Goal: Task Accomplishment & Management: Use online tool/utility

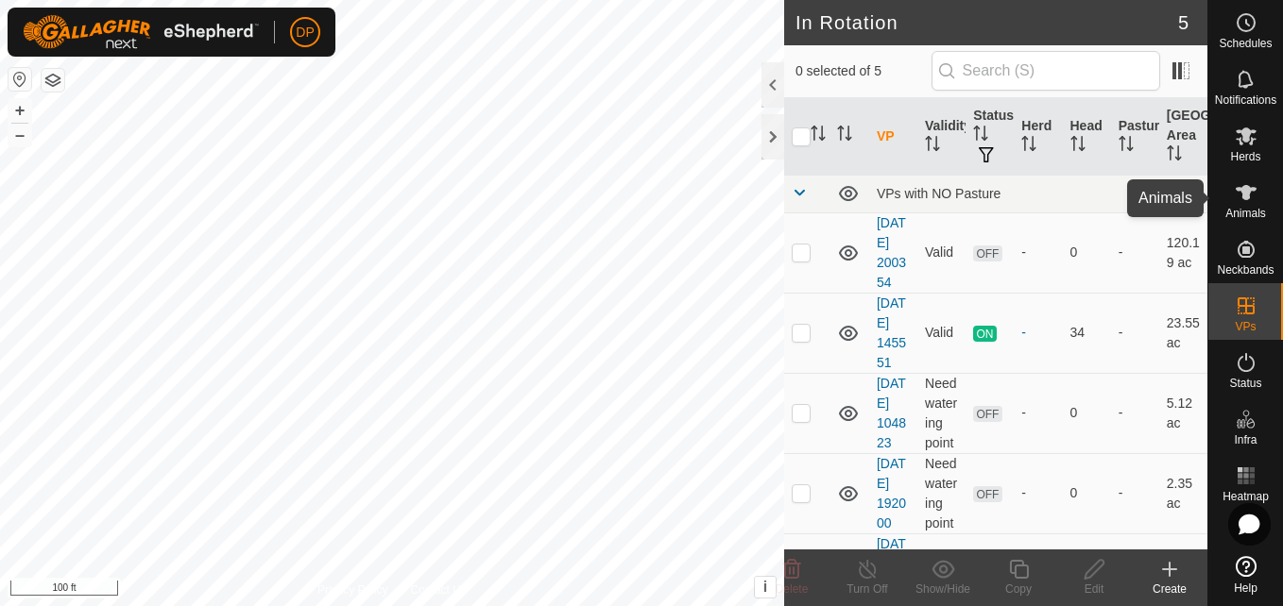
click at [1252, 187] on icon at bounding box center [1246, 192] width 23 height 23
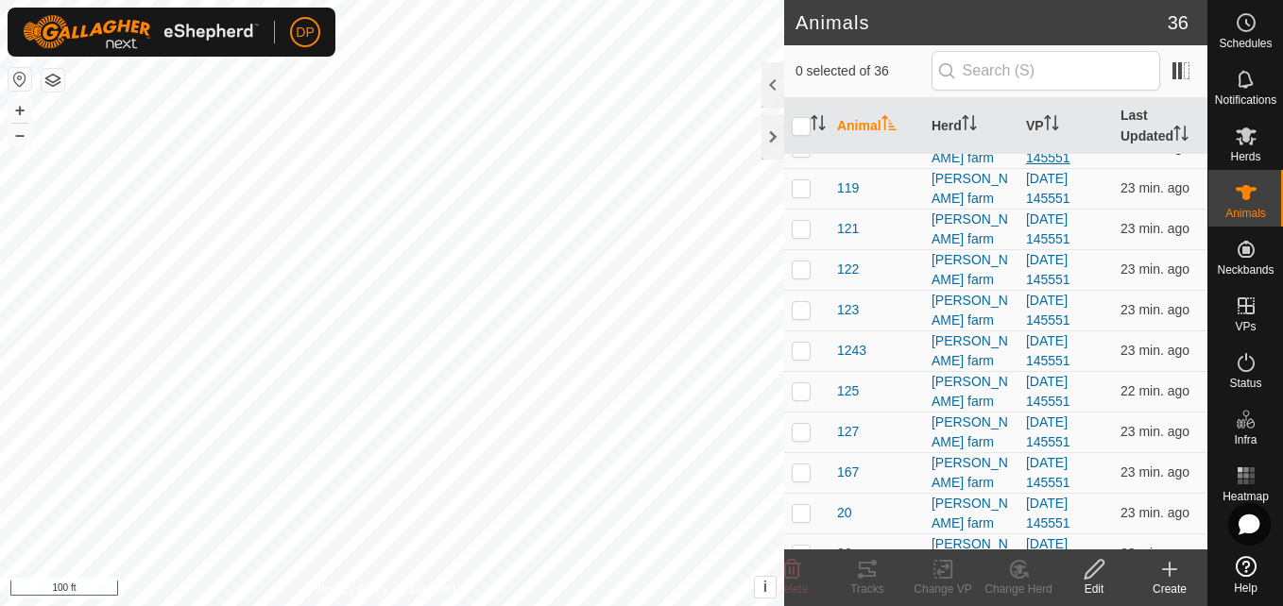
scroll to position [283, 0]
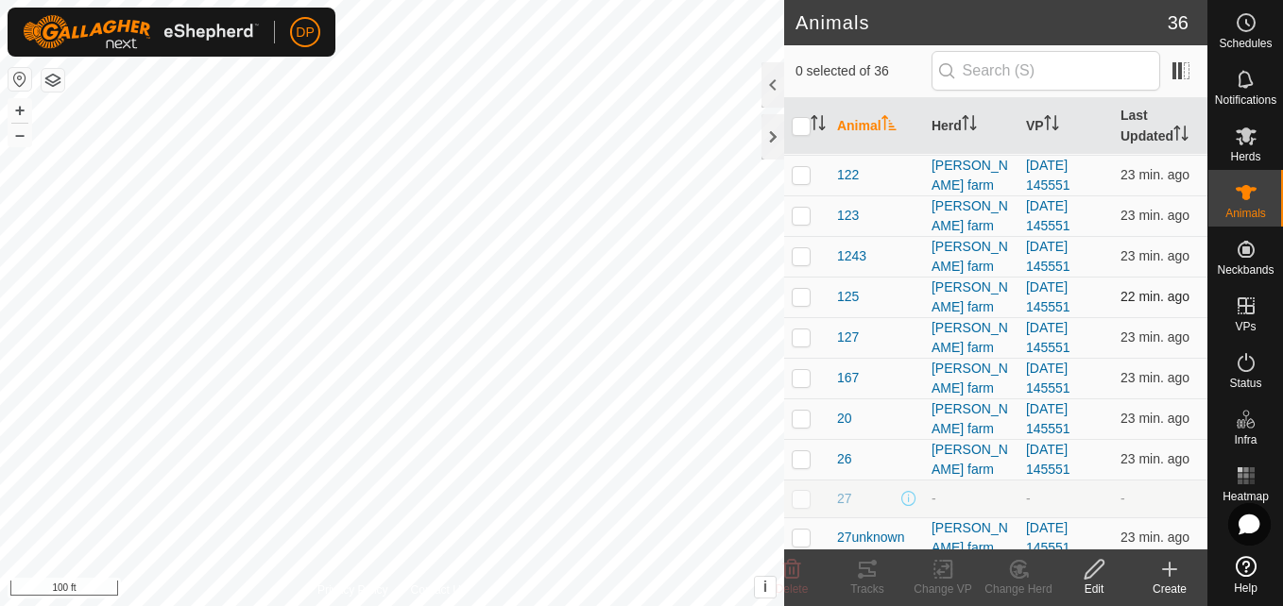
click at [794, 298] on p-checkbox at bounding box center [801, 296] width 19 height 15
click at [795, 292] on p-checkbox at bounding box center [801, 296] width 19 height 15
checkbox input "false"
click at [772, 141] on div at bounding box center [772, 136] width 23 height 45
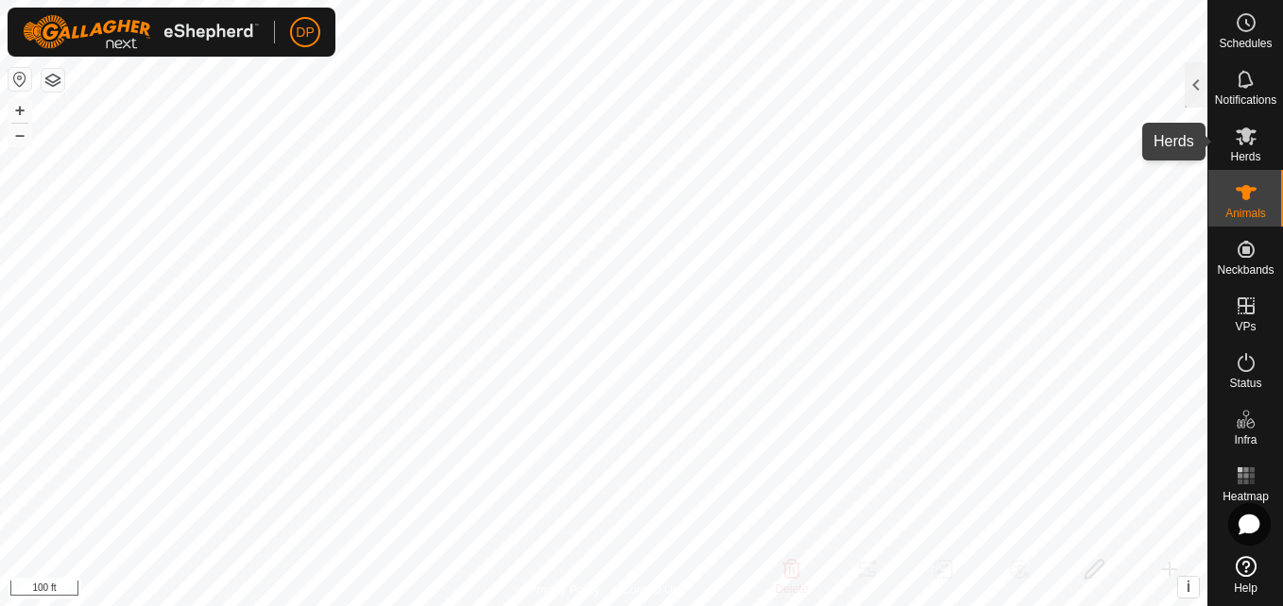
click at [1239, 138] on icon at bounding box center [1245, 137] width 21 height 18
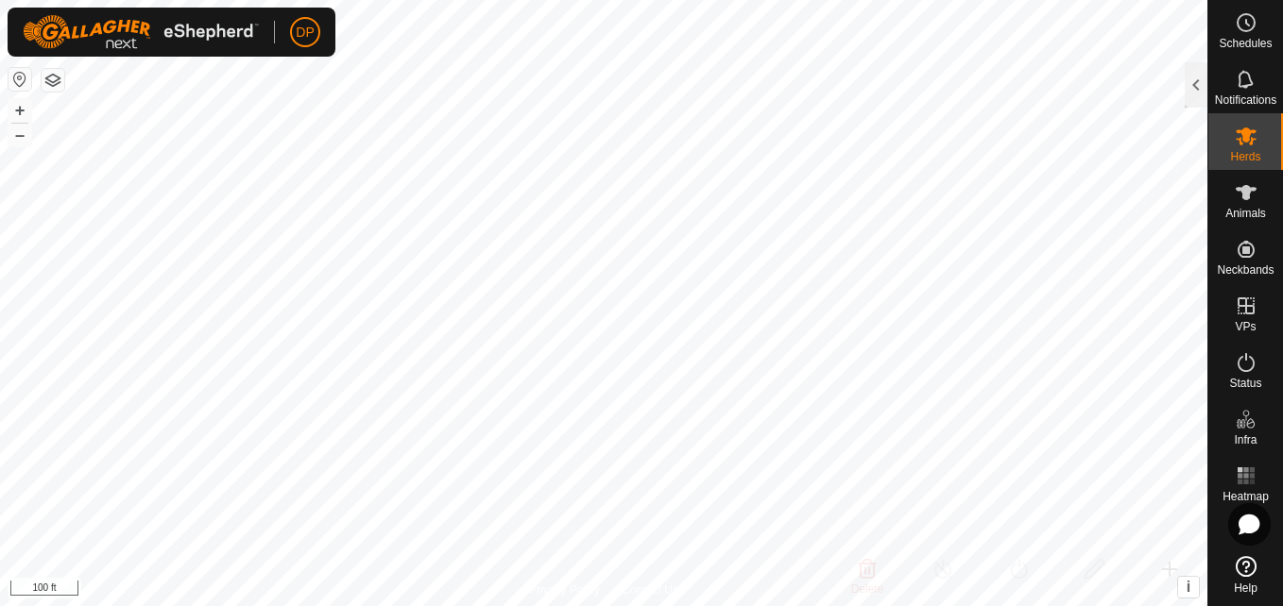
click at [1243, 137] on icon at bounding box center [1245, 137] width 21 height 18
click at [1191, 86] on div at bounding box center [1195, 84] width 23 height 45
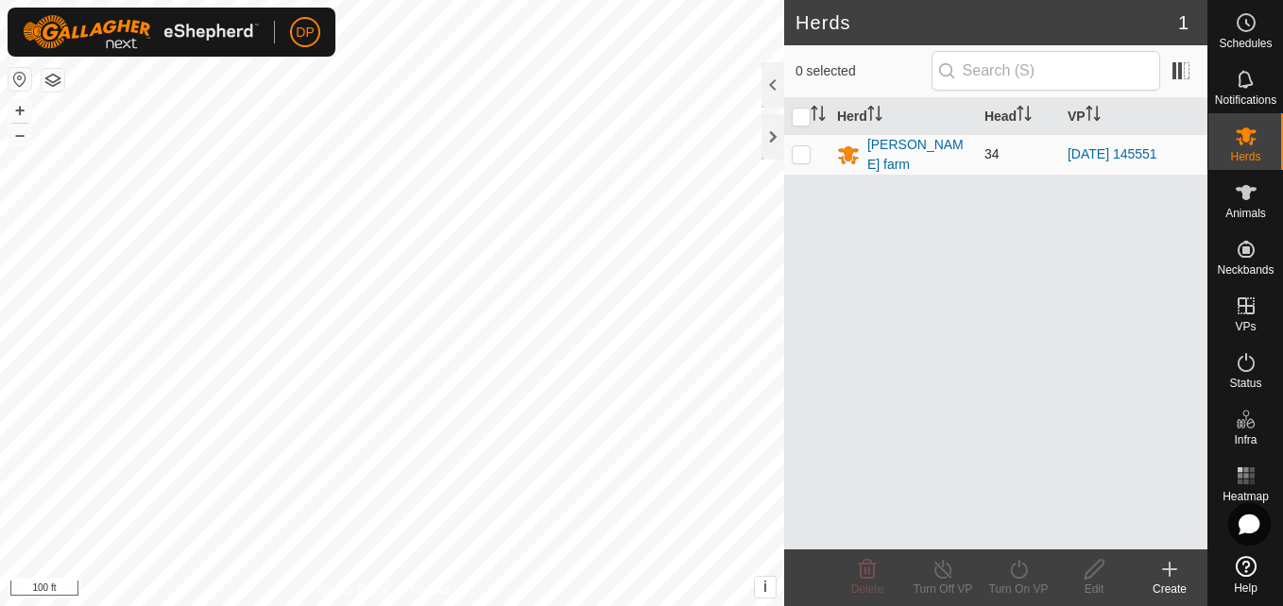
click at [804, 155] on p-checkbox at bounding box center [801, 153] width 19 height 15
checkbox input "true"
click at [1024, 576] on icon at bounding box center [1018, 569] width 17 height 19
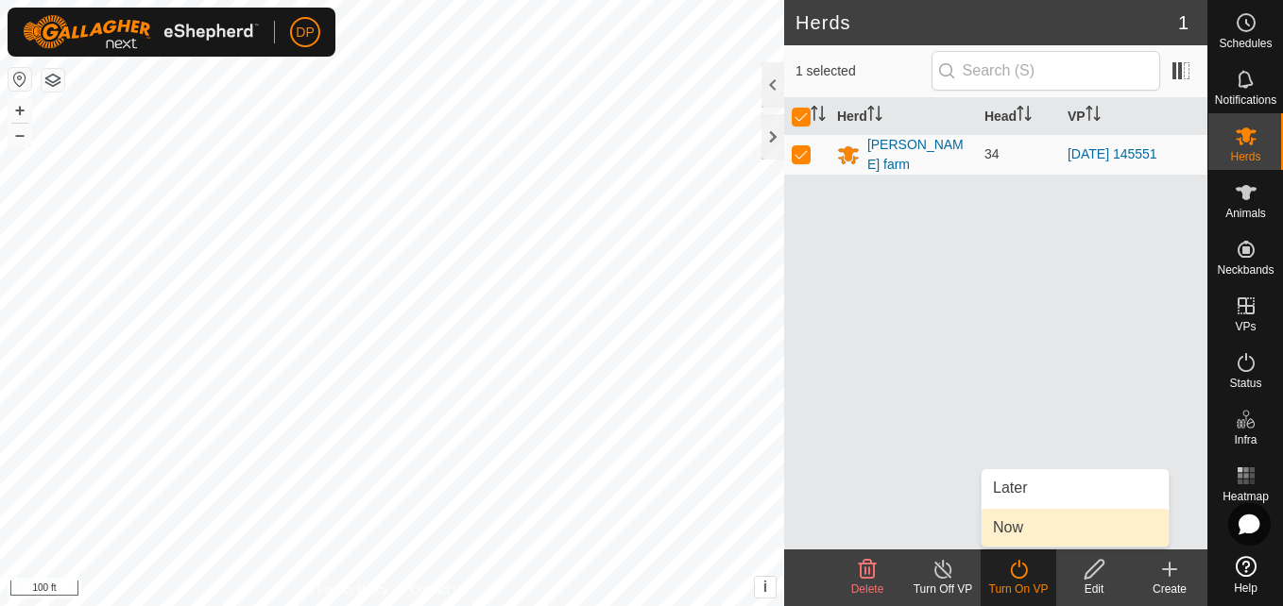
click at [1007, 523] on link "Now" at bounding box center [1074, 528] width 187 height 38
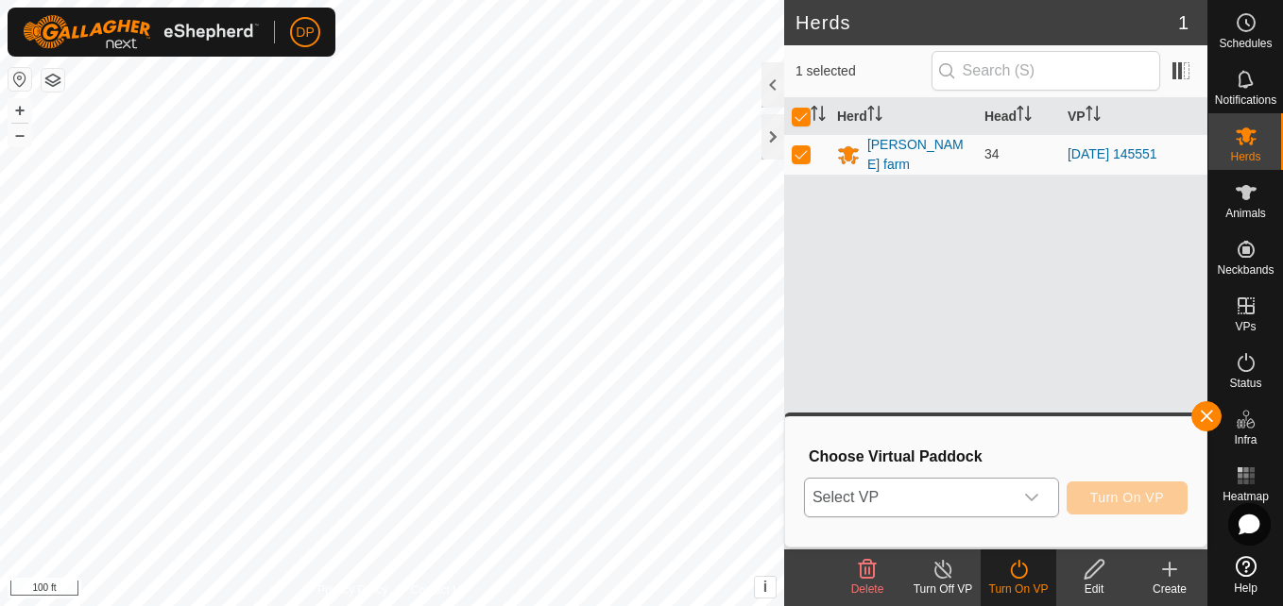
click at [1034, 502] on icon "dropdown trigger" at bounding box center [1031, 497] width 15 height 15
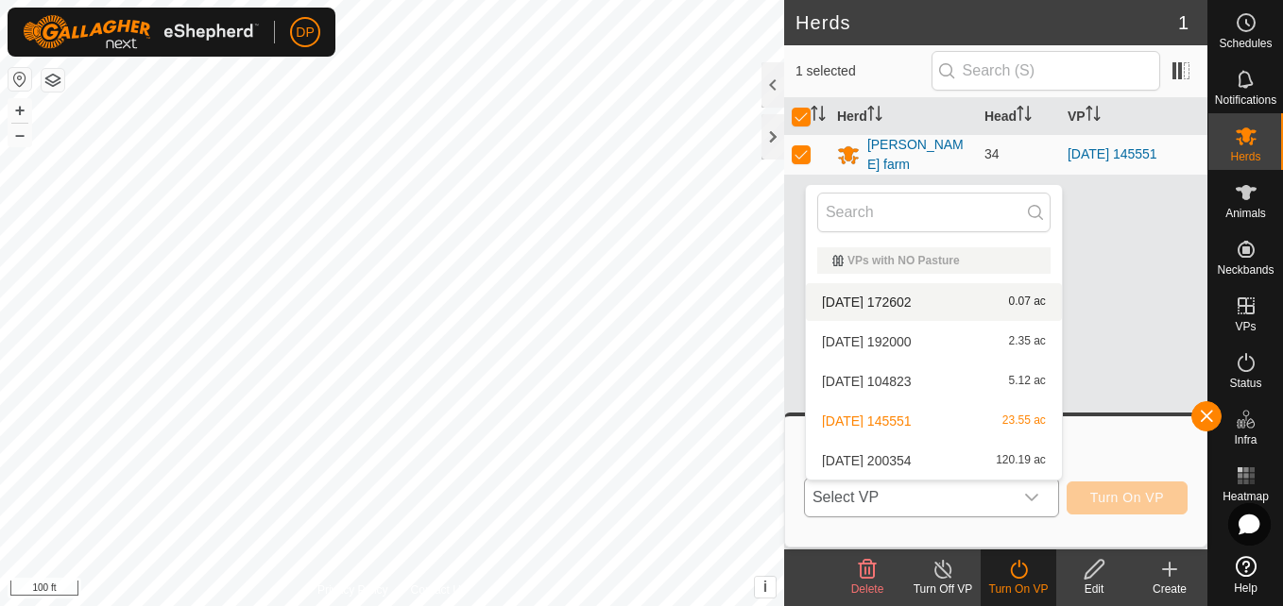
click at [913, 297] on li "[DATE] 172602 0.07 ac" at bounding box center [934, 302] width 256 height 38
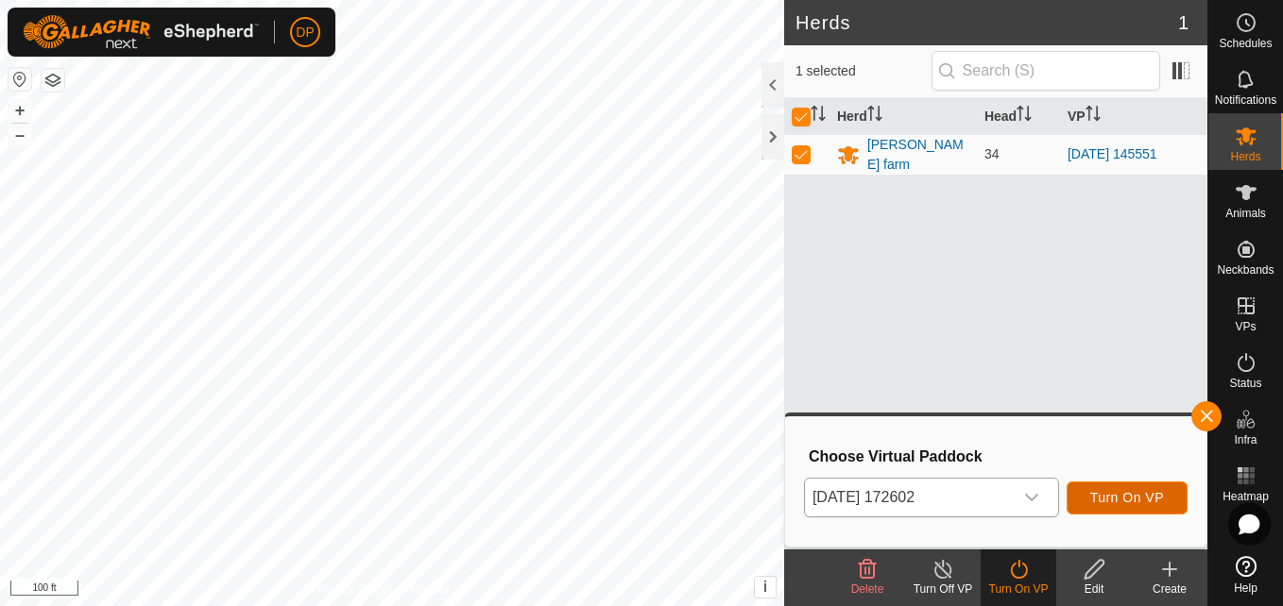
click at [1096, 490] on span "Turn On VP" at bounding box center [1127, 497] width 74 height 15
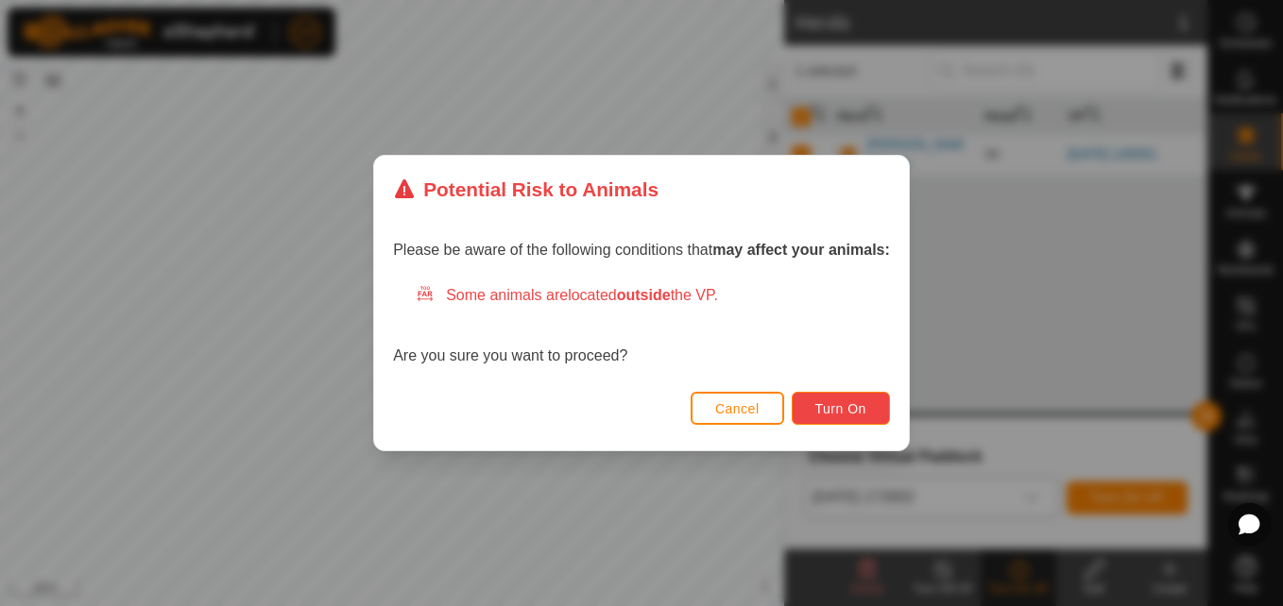
click at [840, 408] on span "Turn On" at bounding box center [840, 408] width 51 height 15
